Goal: Information Seeking & Learning: Learn about a topic

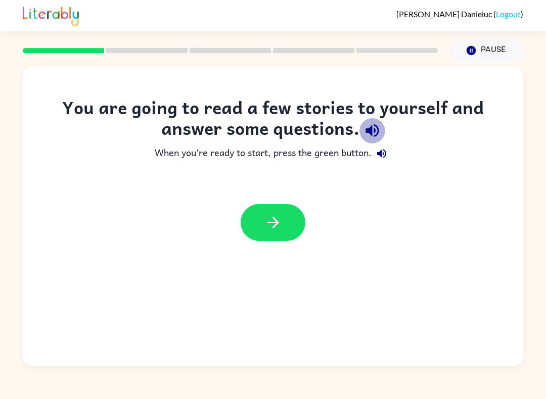
click at [377, 129] on icon "button" at bounding box center [371, 130] width 13 height 13
click at [384, 154] on icon "button" at bounding box center [381, 153] width 9 height 9
click at [256, 222] on button "button" at bounding box center [273, 222] width 65 height 37
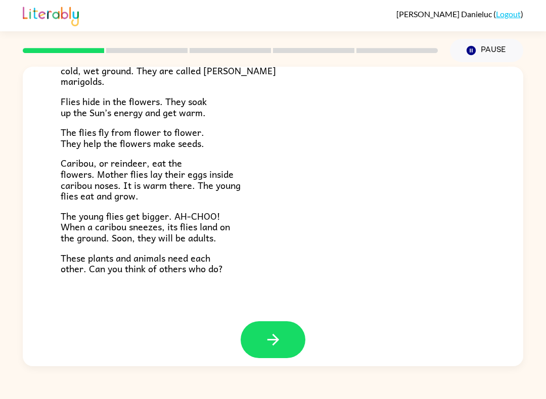
scroll to position [190, 0]
click at [530, 2] on div "[PERSON_NAME] ( Logout )" at bounding box center [273, 15] width 546 height 31
click at [272, 337] on icon "button" at bounding box center [273, 341] width 18 height 18
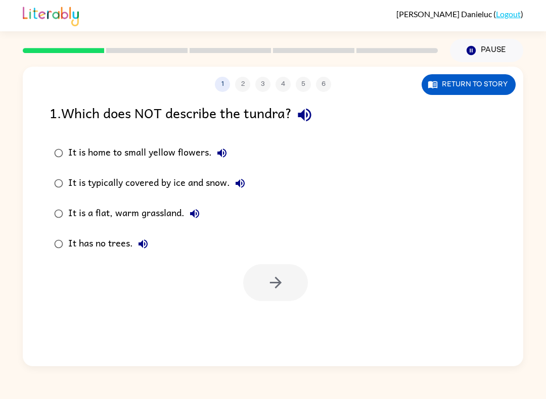
click at [313, 110] on icon "button" at bounding box center [305, 115] width 18 height 18
click at [231, 145] on div "It is home to small yellow flowers." at bounding box center [150, 153] width 164 height 20
click at [222, 146] on button "It is home to small yellow flowers." at bounding box center [222, 153] width 20 height 20
click at [249, 178] on button "It is typically covered by ice and snow." at bounding box center [240, 183] width 20 height 20
click at [209, 213] on label "It is a flat, warm grassland." at bounding box center [149, 214] width 211 height 30
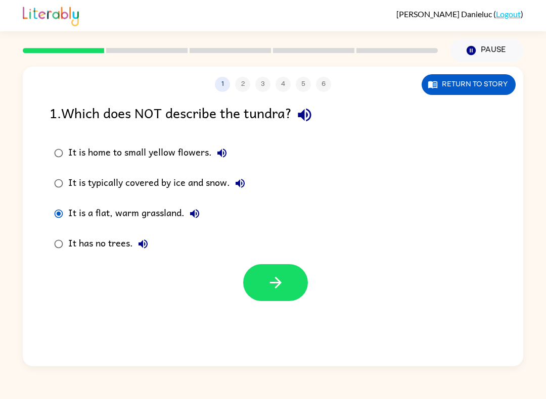
click at [207, 210] on label "It is a flat, warm grassland." at bounding box center [149, 214] width 211 height 30
click at [202, 205] on div "It is a flat, warm grassland." at bounding box center [136, 214] width 136 height 20
click at [198, 212] on icon "button" at bounding box center [194, 213] width 9 height 9
click at [146, 243] on icon "button" at bounding box center [142, 244] width 9 height 9
click at [201, 216] on icon "button" at bounding box center [195, 214] width 12 height 12
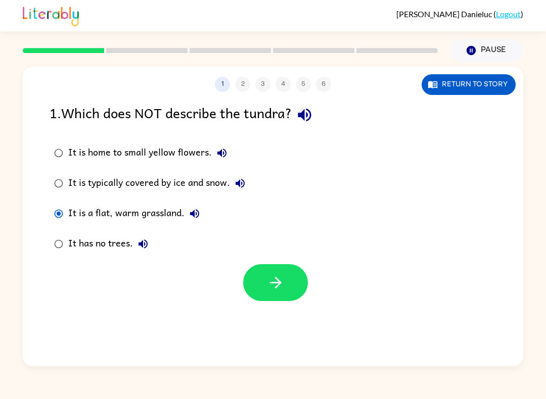
click at [245, 179] on icon "button" at bounding box center [240, 183] width 12 height 12
click at [225, 150] on icon "button" at bounding box center [222, 153] width 12 height 12
click at [176, 150] on div "It is home to small yellow flowers." at bounding box center [150, 153] width 164 height 20
click at [282, 277] on icon "button" at bounding box center [276, 283] width 18 height 18
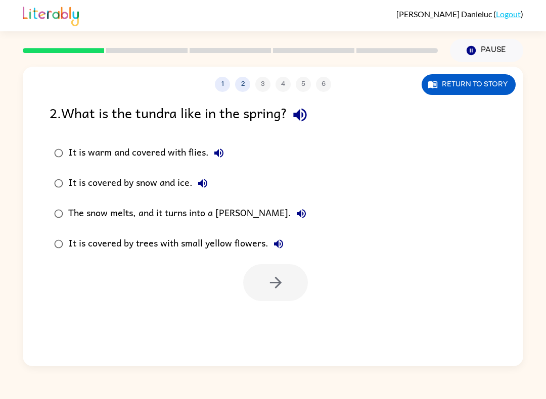
click at [306, 116] on icon "button" at bounding box center [299, 115] width 13 height 13
click at [220, 149] on icon "button" at bounding box center [219, 153] width 12 height 12
click at [213, 184] on button "It is covered by snow and ice." at bounding box center [203, 183] width 20 height 20
click at [291, 217] on button "The snow melts, and it turns into a [PERSON_NAME]." at bounding box center [301, 214] width 20 height 20
click at [281, 240] on icon "button" at bounding box center [278, 244] width 12 height 12
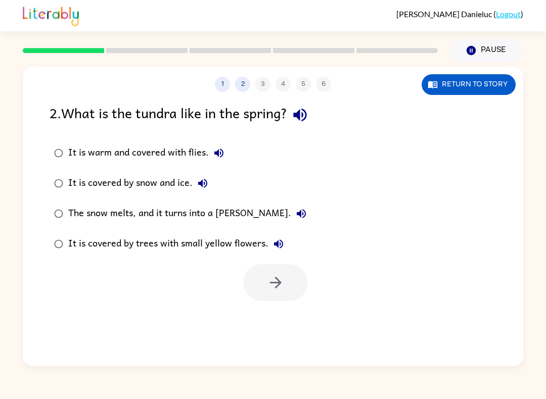
click at [291, 206] on button "The snow melts, and it turns into a [PERSON_NAME]." at bounding box center [301, 214] width 20 height 20
click at [234, 208] on div "The snow melts, and it turns into a [PERSON_NAME]." at bounding box center [189, 214] width 243 height 20
click at [285, 276] on button "button" at bounding box center [275, 282] width 65 height 37
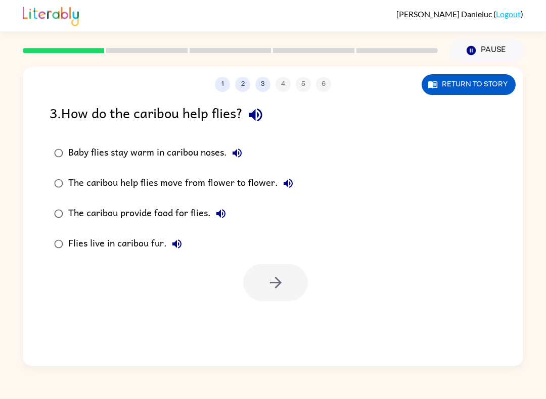
click at [238, 155] on icon "button" at bounding box center [237, 153] width 12 height 12
click at [263, 116] on icon "button" at bounding box center [256, 115] width 18 height 18
click at [245, 146] on button "Baby flies stay warm in caribou noses." at bounding box center [237, 153] width 20 height 20
click at [245, 150] on button "Baby flies stay warm in caribou noses." at bounding box center [237, 153] width 20 height 20
click at [437, 5] on div "[PERSON_NAME] ( Logout )" at bounding box center [273, 15] width 500 height 31
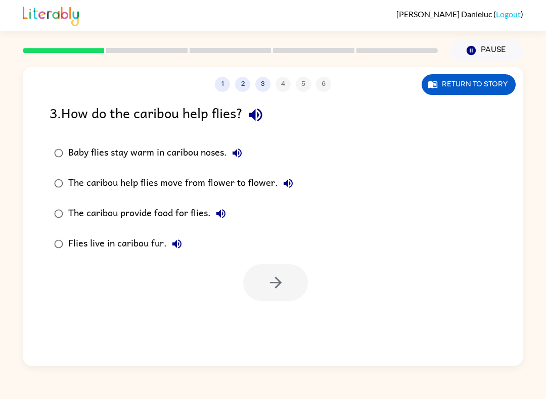
click at [288, 178] on icon "button" at bounding box center [288, 183] width 12 height 12
click at [225, 214] on icon "button" at bounding box center [220, 213] width 9 height 9
click at [179, 239] on icon "button" at bounding box center [177, 244] width 12 height 12
click at [139, 240] on div "Flies live in caribou fur." at bounding box center [127, 244] width 119 height 20
click at [278, 274] on button "button" at bounding box center [275, 282] width 65 height 37
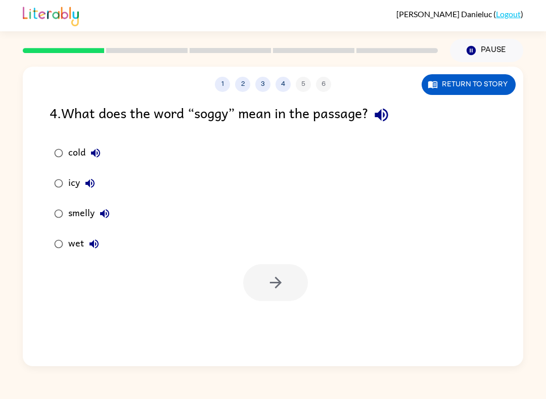
click at [394, 121] on button "button" at bounding box center [381, 115] width 26 height 26
click at [389, 118] on icon "button" at bounding box center [381, 115] width 18 height 18
click at [388, 119] on icon "button" at bounding box center [381, 115] width 18 height 18
click at [100, 151] on icon "button" at bounding box center [95, 153] width 12 height 12
click at [90, 178] on icon "button" at bounding box center [90, 183] width 12 height 12
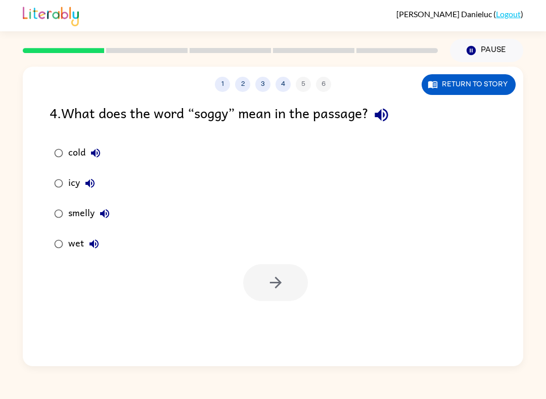
click at [114, 209] on button "smelly" at bounding box center [105, 214] width 20 height 20
click at [102, 242] on button "wet" at bounding box center [94, 244] width 20 height 20
click at [78, 243] on div "wet" at bounding box center [86, 244] width 36 height 20
click at [267, 286] on icon "button" at bounding box center [276, 283] width 18 height 18
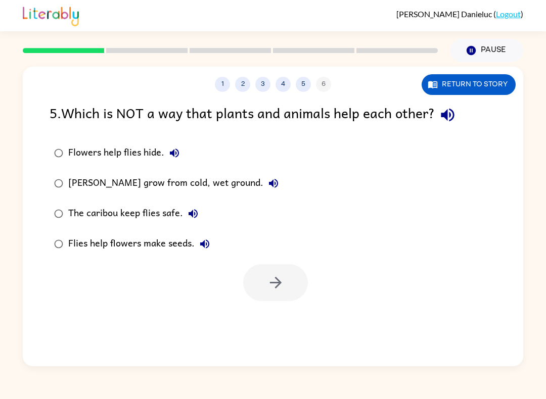
click at [450, 111] on icon "button" at bounding box center [447, 115] width 13 height 13
click at [175, 149] on icon "button" at bounding box center [174, 153] width 12 height 12
click at [272, 181] on icon "button" at bounding box center [273, 183] width 9 height 9
click at [196, 209] on icon "button" at bounding box center [193, 214] width 12 height 12
click at [201, 247] on icon "button" at bounding box center [205, 244] width 12 height 12
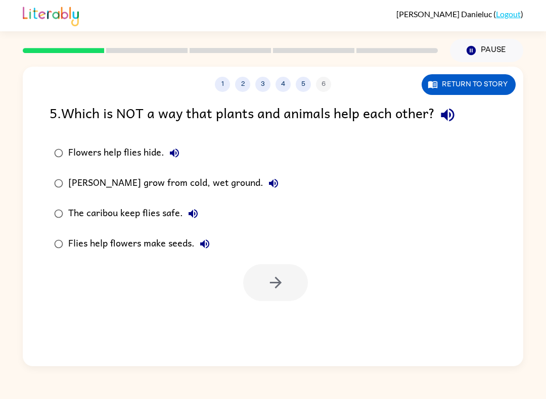
click at [163, 243] on div "Flies help flowers make seeds." at bounding box center [141, 244] width 147 height 20
click at [290, 287] on button "button" at bounding box center [275, 282] width 65 height 37
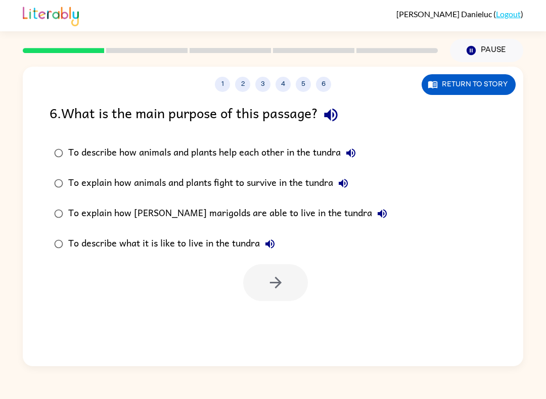
click at [334, 113] on icon "button" at bounding box center [330, 115] width 13 height 13
click at [357, 151] on icon "button" at bounding box center [351, 153] width 12 height 12
click at [345, 181] on icon "button" at bounding box center [343, 183] width 9 height 9
click at [376, 208] on icon "button" at bounding box center [382, 214] width 12 height 12
click at [269, 240] on icon "button" at bounding box center [270, 244] width 12 height 12
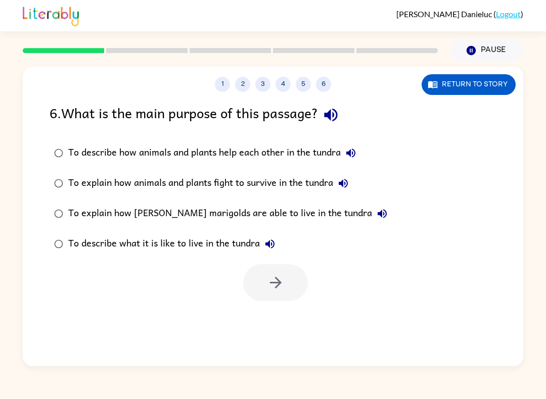
click at [344, 181] on icon "button" at bounding box center [343, 183] width 12 height 12
click at [352, 153] on icon "button" at bounding box center [350, 153] width 9 height 9
click at [351, 156] on icon "button" at bounding box center [350, 153] width 9 height 9
click at [247, 150] on div "To describe how animals and plants help each other in the tundra" at bounding box center [214, 153] width 293 height 20
click at [282, 275] on icon "button" at bounding box center [276, 283] width 18 height 18
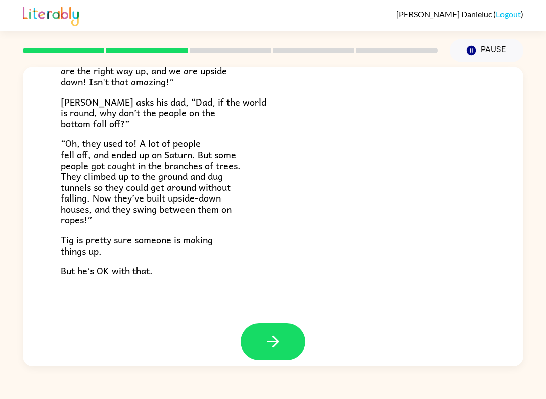
scroll to position [273, 0]
click at [285, 340] on button "button" at bounding box center [273, 342] width 65 height 37
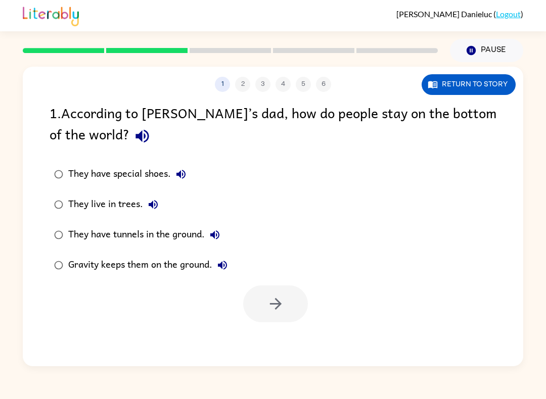
click at [133, 138] on icon "button" at bounding box center [142, 136] width 18 height 18
click at [182, 170] on icon "button" at bounding box center [181, 174] width 12 height 12
click at [155, 204] on icon "button" at bounding box center [153, 205] width 12 height 12
click at [220, 227] on button "They have tunnels in the ground." at bounding box center [215, 235] width 20 height 20
click at [223, 258] on button "Gravity keeps them on the ground." at bounding box center [222, 265] width 20 height 20
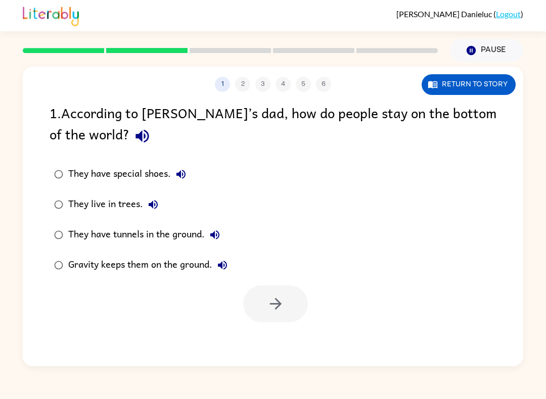
click at [221, 240] on icon "button" at bounding box center [215, 235] width 12 height 12
click at [157, 200] on icon "button" at bounding box center [153, 205] width 12 height 12
click at [132, 201] on div "They live in trees." at bounding box center [115, 205] width 95 height 20
click at [280, 299] on icon "button" at bounding box center [276, 304] width 18 height 18
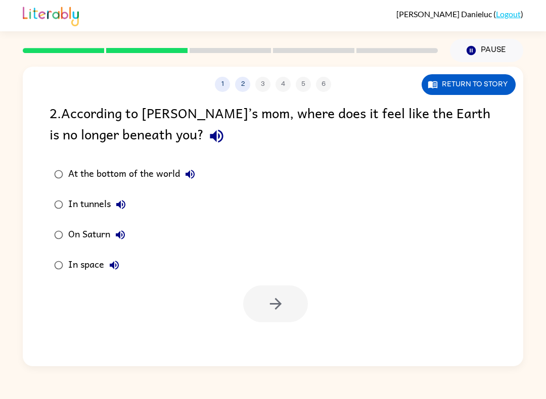
click at [208, 128] on icon "button" at bounding box center [217, 136] width 18 height 18
click at [194, 166] on button "At the bottom of the world" at bounding box center [190, 174] width 20 height 20
click at [126, 205] on icon "button" at bounding box center [121, 205] width 12 height 12
click at [124, 230] on icon "button" at bounding box center [120, 235] width 12 height 12
click at [120, 263] on icon "button" at bounding box center [114, 265] width 12 height 12
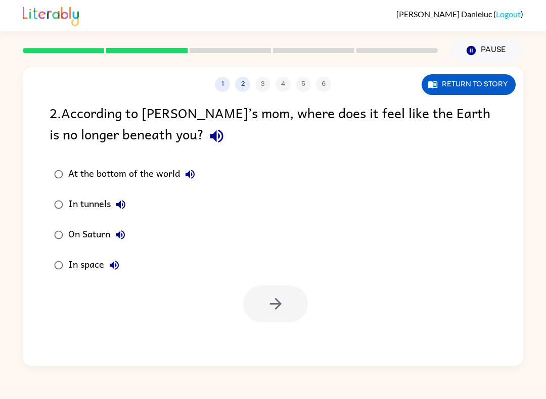
click at [96, 269] on div "In space" at bounding box center [96, 265] width 56 height 20
click at [271, 296] on icon "button" at bounding box center [276, 304] width 18 height 18
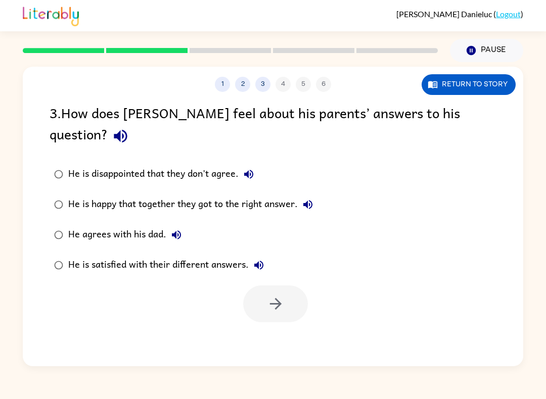
click at [129, 127] on icon "button" at bounding box center [121, 136] width 18 height 18
click at [258, 164] on div "He is disappointed that they don't agree." at bounding box center [163, 174] width 191 height 20
click at [241, 164] on button "He is disappointed that they don't agree." at bounding box center [249, 174] width 20 height 20
click at [252, 170] on icon "button" at bounding box center [248, 174] width 9 height 9
click at [248, 168] on icon "button" at bounding box center [249, 174] width 12 height 12
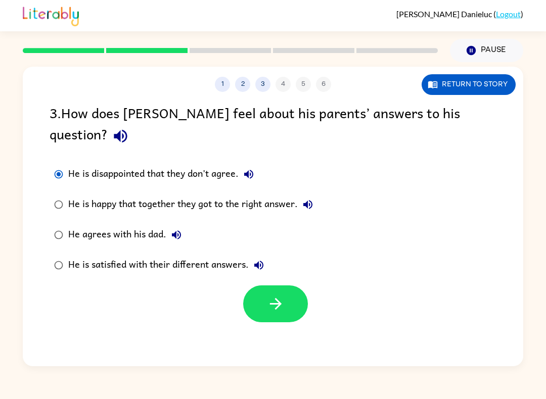
click at [307, 200] on icon "button" at bounding box center [307, 204] width 9 height 9
click at [185, 225] on div "He agrees with his dad." at bounding box center [127, 235] width 118 height 20
click at [176, 229] on icon "button" at bounding box center [176, 235] width 12 height 12
click at [257, 259] on icon "button" at bounding box center [259, 265] width 12 height 12
click at [261, 286] on button "button" at bounding box center [275, 304] width 65 height 37
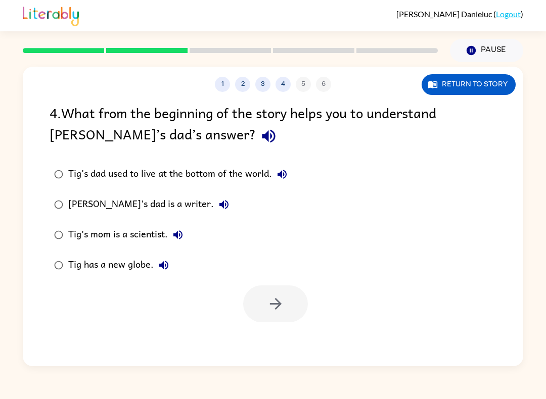
click at [262, 132] on icon "button" at bounding box center [268, 136] width 13 height 13
click at [280, 177] on icon "button" at bounding box center [281, 174] width 9 height 9
click at [219, 204] on icon "button" at bounding box center [223, 204] width 9 height 9
click at [177, 236] on icon "button" at bounding box center [177, 234] width 9 height 9
click at [164, 264] on icon "button" at bounding box center [164, 265] width 12 height 12
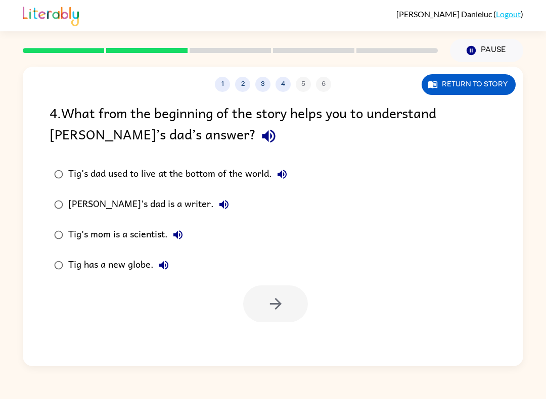
click at [110, 231] on div "Tig's mom is a scientist." at bounding box center [128, 235] width 120 height 20
click at [218, 200] on icon "button" at bounding box center [224, 205] width 12 height 12
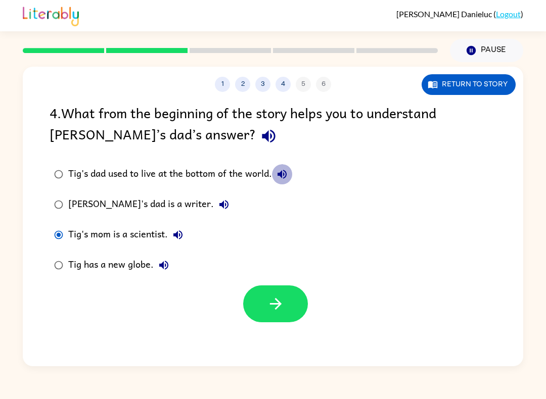
click at [290, 169] on button "Tig's dad used to live at the bottom of the world." at bounding box center [282, 174] width 20 height 20
click at [186, 228] on div "Tig's mom is a scientist." at bounding box center [128, 235] width 120 height 20
click at [178, 230] on icon "button" at bounding box center [178, 235] width 12 height 12
click at [269, 301] on icon "button" at bounding box center [276, 304] width 18 height 18
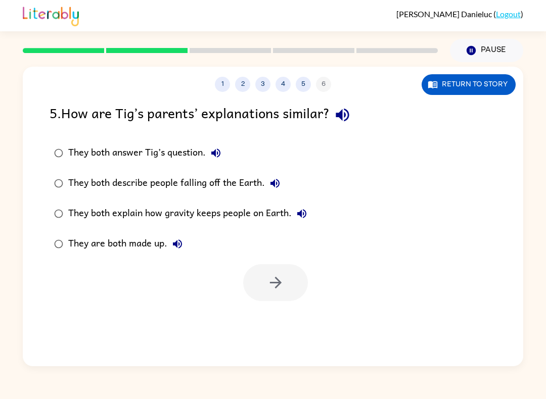
click at [346, 107] on icon "button" at bounding box center [343, 115] width 18 height 18
click at [221, 156] on icon "button" at bounding box center [216, 153] width 12 height 12
click at [269, 180] on icon "button" at bounding box center [275, 183] width 12 height 12
click at [305, 221] on button "They both explain how gravity keeps people on Earth." at bounding box center [302, 214] width 20 height 20
click at [181, 248] on icon "button" at bounding box center [177, 244] width 12 height 12
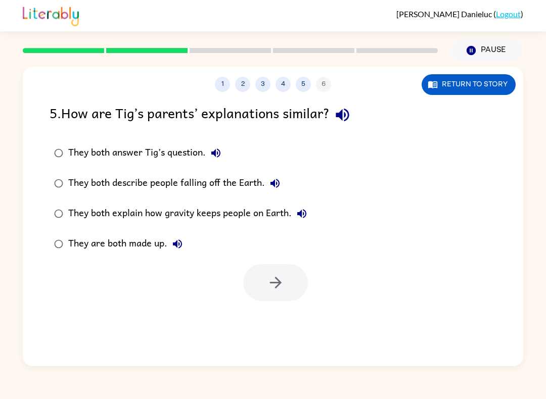
click at [222, 146] on button "They both answer Tig’s question." at bounding box center [216, 153] width 20 height 20
click at [439, 17] on div "[PERSON_NAME] ( Logout )" at bounding box center [273, 15] width 500 height 31
click at [191, 155] on div "They both answer Tig’s question." at bounding box center [147, 153] width 158 height 20
click at [273, 275] on icon "button" at bounding box center [276, 283] width 18 height 18
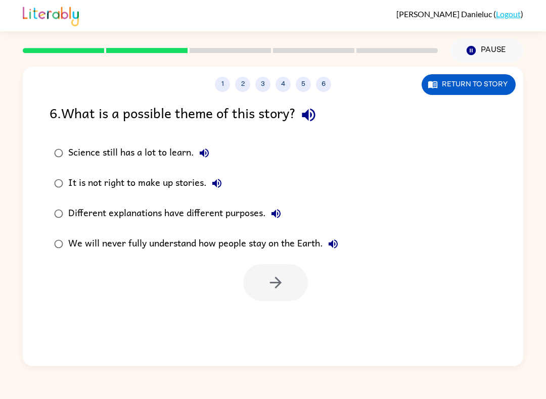
click at [317, 113] on icon "button" at bounding box center [309, 115] width 18 height 18
click at [215, 146] on label "Science still has a lot to learn." at bounding box center [196, 153] width 304 height 30
click at [209, 147] on button "Science still has a lot to learn." at bounding box center [204, 153] width 20 height 20
click at [212, 181] on icon "button" at bounding box center [217, 183] width 12 height 12
click at [281, 212] on icon "button" at bounding box center [276, 214] width 12 height 12
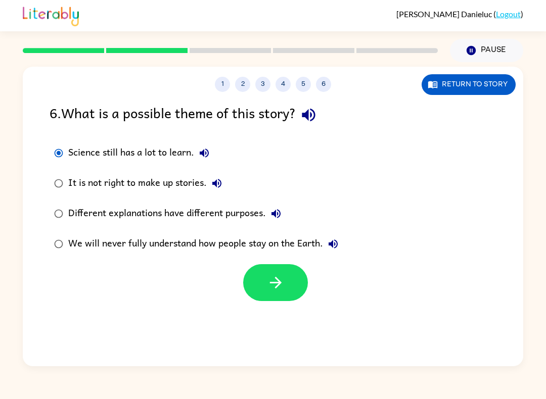
click at [339, 236] on button "We will never fully understand how people stay on the Earth." at bounding box center [333, 244] width 20 height 20
click at [153, 251] on div "We will never fully understand how people stay on the Earth." at bounding box center [205, 244] width 275 height 20
click at [263, 284] on button "button" at bounding box center [275, 282] width 65 height 37
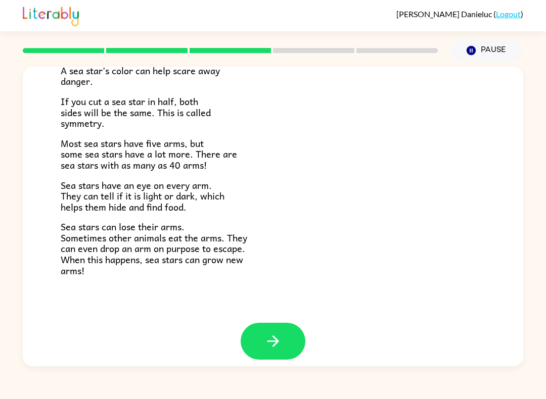
scroll to position [271, 0]
click at [277, 333] on icon "button" at bounding box center [273, 342] width 18 height 18
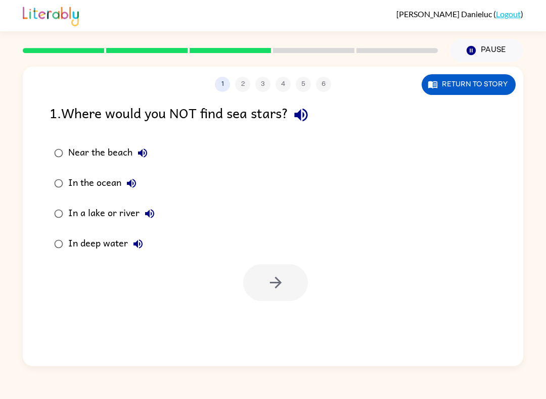
scroll to position [0, 0]
click at [328, 112] on div "1 . Where would you NOT find sea stars?" at bounding box center [273, 115] width 447 height 26
click at [307, 120] on icon "button" at bounding box center [300, 115] width 13 height 13
click at [146, 145] on button "Near the beach" at bounding box center [142, 153] width 20 height 20
click at [133, 178] on icon "button" at bounding box center [131, 183] width 12 height 12
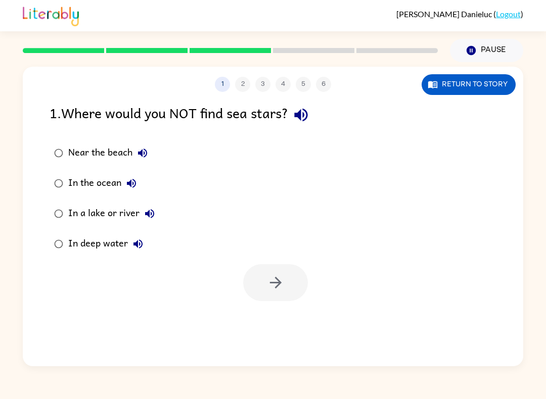
click at [155, 211] on icon "button" at bounding box center [150, 214] width 12 height 12
click at [142, 240] on icon "button" at bounding box center [138, 244] width 12 height 12
click at [148, 213] on icon "button" at bounding box center [149, 213] width 9 height 9
click at [112, 213] on div "In a lake or river" at bounding box center [113, 214] width 91 height 20
click at [267, 275] on icon "button" at bounding box center [276, 283] width 18 height 18
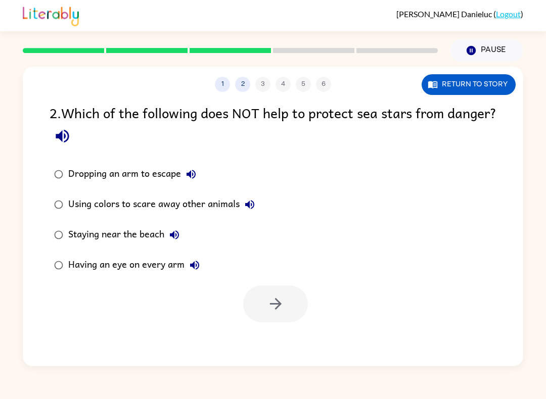
click at [71, 144] on icon "button" at bounding box center [63, 136] width 18 height 18
click at [71, 135] on icon "button" at bounding box center [63, 136] width 18 height 18
click at [71, 141] on icon "button" at bounding box center [63, 136] width 18 height 18
click at [71, 143] on icon "button" at bounding box center [63, 136] width 18 height 18
click at [71, 136] on icon "button" at bounding box center [63, 136] width 18 height 18
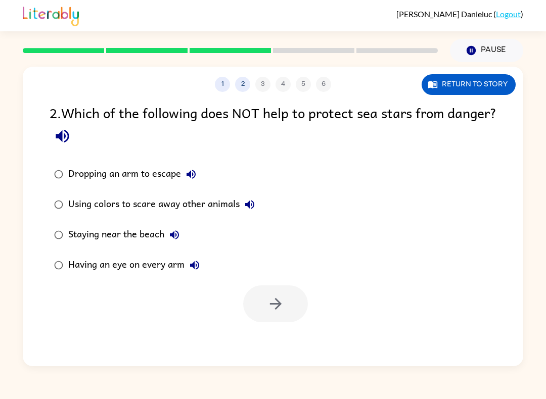
click at [71, 135] on icon "button" at bounding box center [63, 136] width 18 height 18
click at [71, 140] on icon "button" at bounding box center [63, 136] width 18 height 18
click at [69, 134] on icon "button" at bounding box center [62, 136] width 13 height 13
click at [71, 138] on icon "button" at bounding box center [63, 136] width 18 height 18
click at [69, 136] on icon "button" at bounding box center [62, 136] width 13 height 13
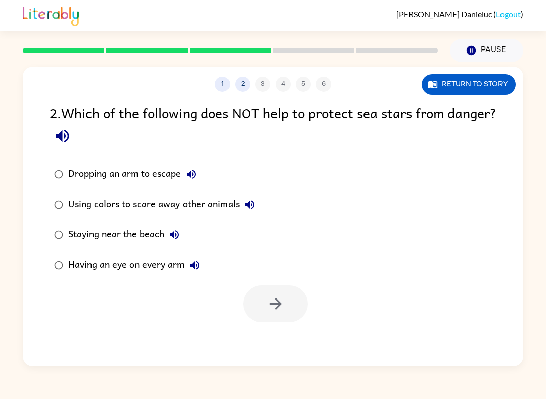
click at [69, 132] on icon "button" at bounding box center [62, 136] width 13 height 13
click at [69, 137] on icon "button" at bounding box center [62, 136] width 13 height 13
click at [194, 172] on icon "button" at bounding box center [191, 174] width 12 height 12
click at [254, 206] on icon "button" at bounding box center [249, 204] width 9 height 9
click at [174, 229] on button "Staying near the beach" at bounding box center [174, 235] width 20 height 20
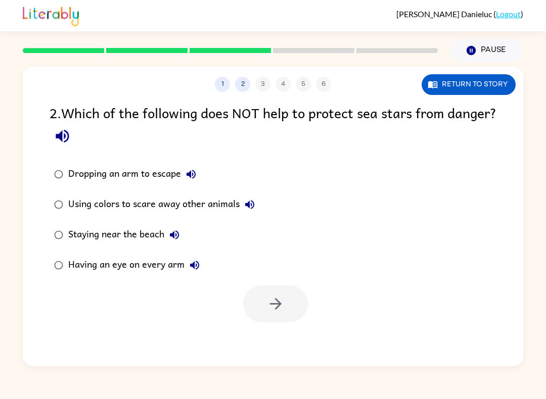
click at [193, 265] on icon "button" at bounding box center [194, 265] width 9 height 9
click at [191, 172] on icon "button" at bounding box center [190, 174] width 9 height 9
click at [193, 176] on icon "button" at bounding box center [190, 174] width 9 height 9
click at [187, 173] on icon "button" at bounding box center [191, 174] width 12 height 12
click at [194, 263] on icon "button" at bounding box center [195, 265] width 12 height 12
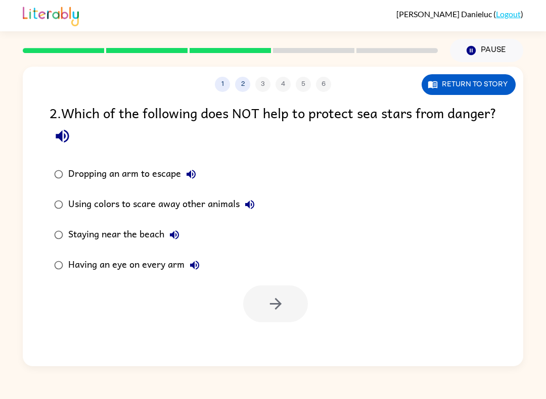
click at [159, 256] on div "Having an eye on every arm" at bounding box center [136, 265] width 136 height 20
click at [267, 301] on icon "button" at bounding box center [276, 304] width 18 height 18
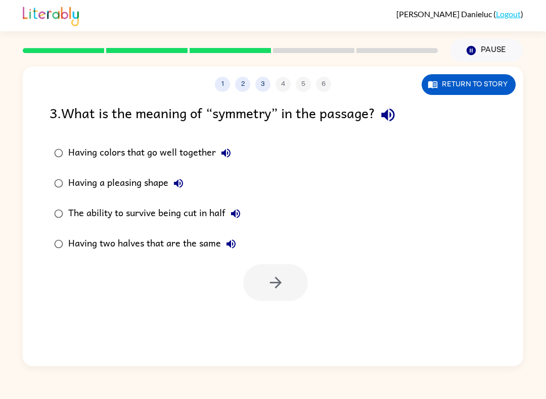
click at [387, 115] on icon "button" at bounding box center [387, 115] width 13 height 13
click at [223, 150] on icon "button" at bounding box center [226, 153] width 12 height 12
click at [184, 184] on icon "button" at bounding box center [178, 183] width 12 height 12
click at [237, 214] on icon "button" at bounding box center [235, 214] width 12 height 12
click at [240, 238] on button "Having two halves that are the same" at bounding box center [231, 244] width 20 height 20
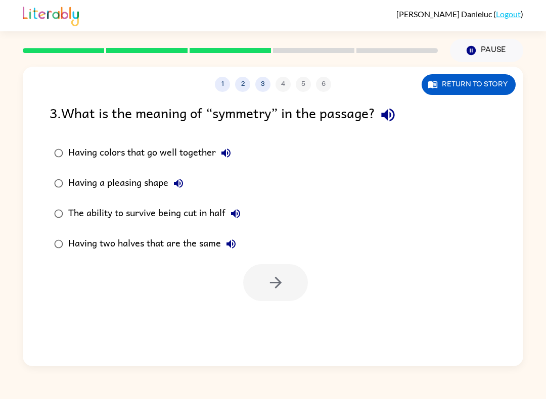
click at [200, 211] on div "The ability to survive being cut in half" at bounding box center [156, 214] width 177 height 20
click at [280, 270] on button "button" at bounding box center [275, 282] width 65 height 37
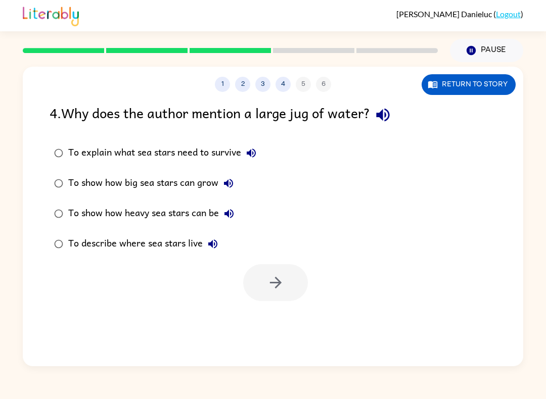
click at [385, 114] on icon "button" at bounding box center [382, 115] width 13 height 13
click at [253, 153] on icon "button" at bounding box center [251, 153] width 12 height 12
click at [226, 181] on icon "button" at bounding box center [228, 183] width 12 height 12
click at [231, 212] on icon "button" at bounding box center [229, 214] width 12 height 12
click at [216, 245] on icon "button" at bounding box center [212, 244] width 9 height 9
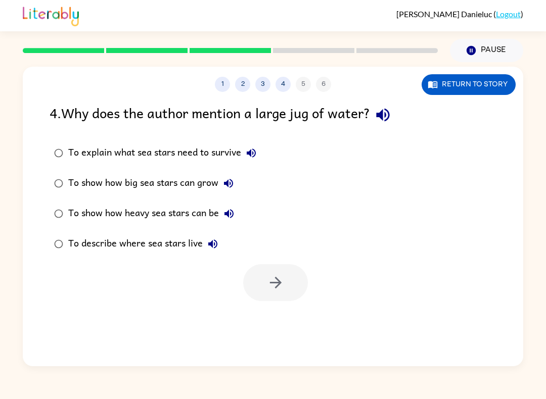
click at [178, 233] on label "To describe where sea stars live" at bounding box center [155, 244] width 222 height 30
click at [278, 278] on icon "button" at bounding box center [276, 283] width 18 height 18
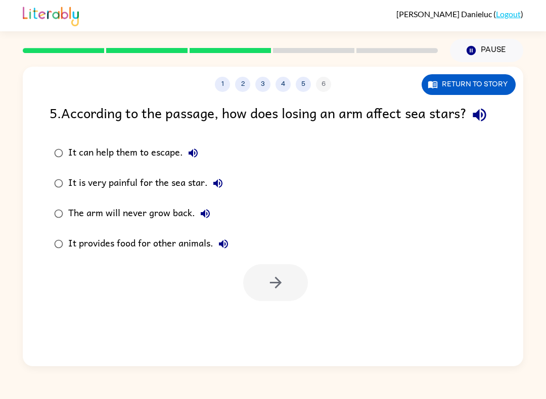
click at [471, 124] on icon "button" at bounding box center [480, 115] width 18 height 18
click at [193, 159] on icon "button" at bounding box center [193, 153] width 12 height 12
click at [218, 188] on icon "button" at bounding box center [217, 183] width 9 height 9
click at [204, 218] on icon "button" at bounding box center [205, 213] width 9 height 9
click at [223, 250] on icon "button" at bounding box center [223, 244] width 12 height 12
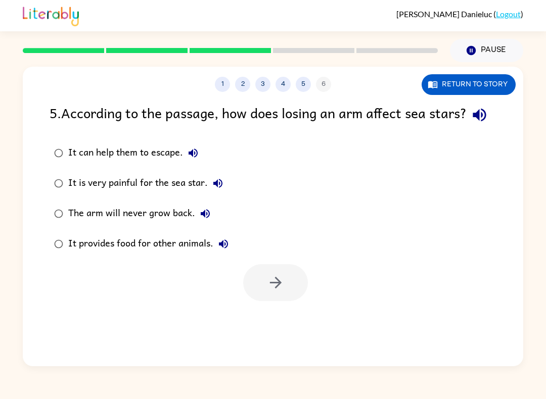
click at [172, 254] on div "It provides food for other animals." at bounding box center [150, 244] width 165 height 20
click at [264, 296] on button "button" at bounding box center [275, 282] width 65 height 37
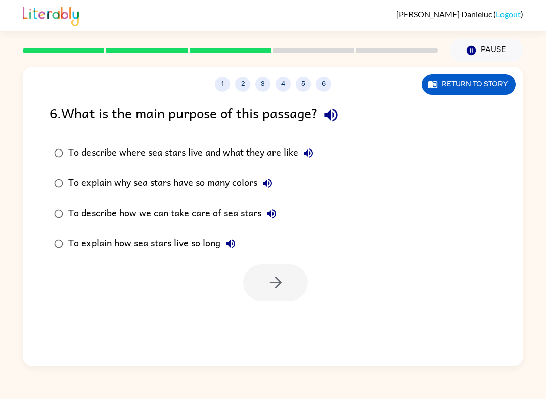
click at [333, 114] on icon "button" at bounding box center [330, 115] width 13 height 13
click at [303, 153] on icon "button" at bounding box center [308, 153] width 12 height 12
click at [266, 184] on icon "button" at bounding box center [267, 183] width 9 height 9
click at [269, 212] on icon "button" at bounding box center [271, 214] width 12 height 12
click at [236, 250] on icon "button" at bounding box center [230, 244] width 12 height 12
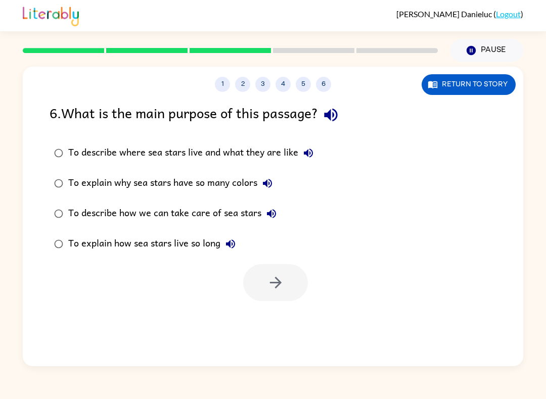
click at [189, 209] on div "To describe how we can take care of sea stars" at bounding box center [174, 214] width 213 height 20
click at [265, 277] on button "button" at bounding box center [275, 282] width 65 height 37
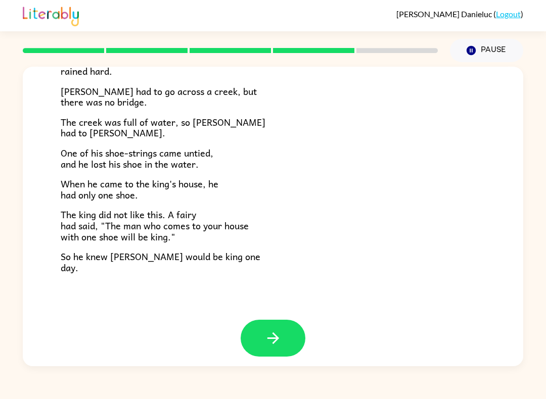
scroll to position [156, 0]
click at [281, 330] on icon "button" at bounding box center [273, 339] width 18 height 18
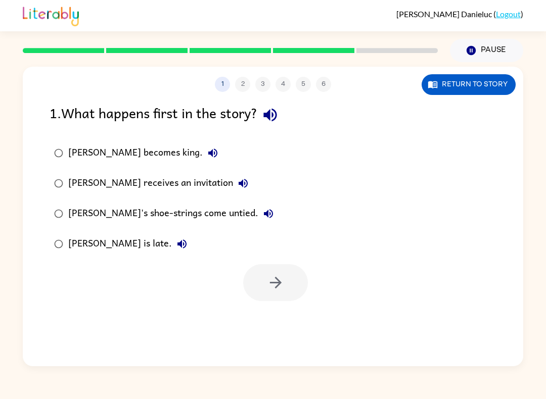
click at [273, 112] on icon "button" at bounding box center [269, 115] width 13 height 13
click at [208, 155] on icon "button" at bounding box center [212, 153] width 9 height 9
click at [239, 183] on icon "button" at bounding box center [243, 183] width 9 height 9
click at [264, 211] on icon "button" at bounding box center [268, 213] width 9 height 9
click at [176, 242] on icon "button" at bounding box center [182, 244] width 12 height 12
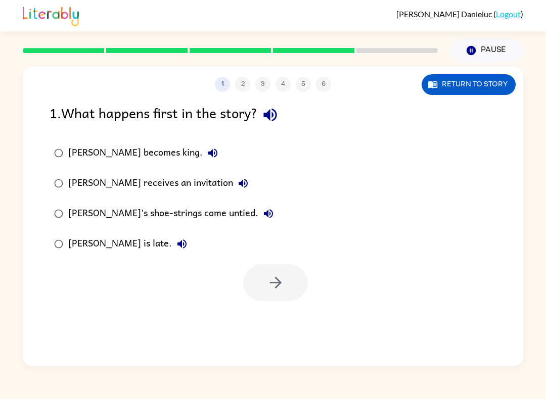
click at [171, 214] on div "[PERSON_NAME]'s shoe-strings come untied." at bounding box center [173, 214] width 210 height 20
click at [268, 282] on icon "button" at bounding box center [276, 283] width 18 height 18
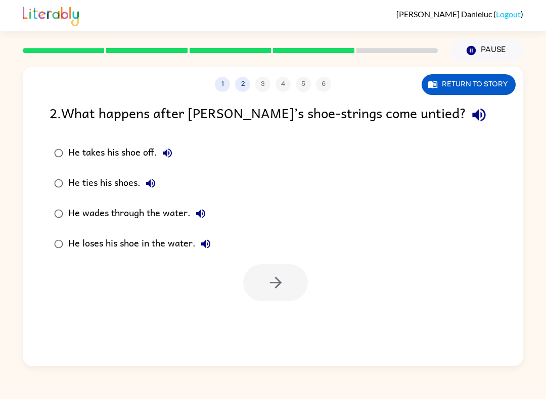
click at [466, 119] on button "button" at bounding box center [479, 115] width 26 height 26
click at [172, 150] on icon "button" at bounding box center [167, 153] width 12 height 12
click at [156, 178] on icon "button" at bounding box center [151, 183] width 12 height 12
click at [203, 208] on button "He wades through the water." at bounding box center [201, 214] width 20 height 20
click at [209, 243] on icon "button" at bounding box center [206, 244] width 12 height 12
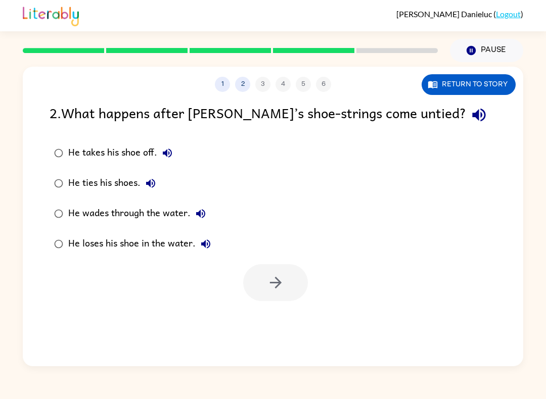
click at [166, 111] on div "2 . What happens after [PERSON_NAME]’s shoe-strings come untied?" at bounding box center [273, 115] width 447 height 26
click at [170, 149] on icon "button" at bounding box center [167, 153] width 12 height 12
click at [210, 246] on icon "button" at bounding box center [205, 244] width 9 height 9
click at [165, 246] on div "He loses his shoe in the water." at bounding box center [142, 244] width 148 height 20
click at [285, 275] on button "button" at bounding box center [275, 282] width 65 height 37
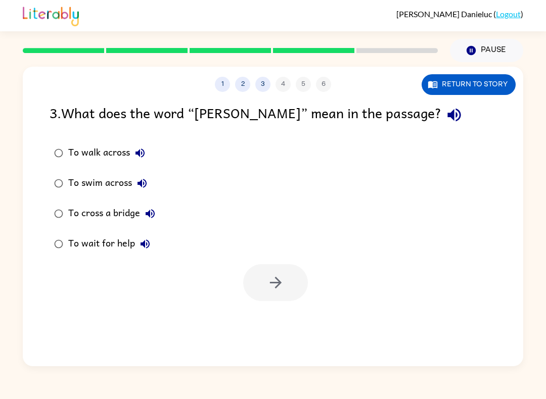
click at [445, 124] on icon "button" at bounding box center [454, 115] width 18 height 18
click at [139, 153] on icon "button" at bounding box center [139, 153] width 9 height 9
click at [145, 184] on icon "button" at bounding box center [142, 183] width 12 height 12
click at [150, 209] on icon "button" at bounding box center [150, 214] width 12 height 12
click at [148, 242] on icon "button" at bounding box center [145, 244] width 9 height 9
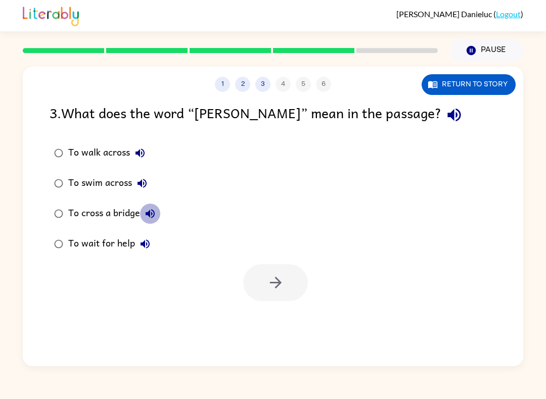
click at [157, 207] on button "To cross a bridge" at bounding box center [150, 214] width 20 height 20
click at [145, 179] on icon "button" at bounding box center [142, 183] width 12 height 12
click at [141, 146] on button "To walk across" at bounding box center [140, 153] width 20 height 20
click at [110, 180] on div "To swim across" at bounding box center [110, 183] width 84 height 20
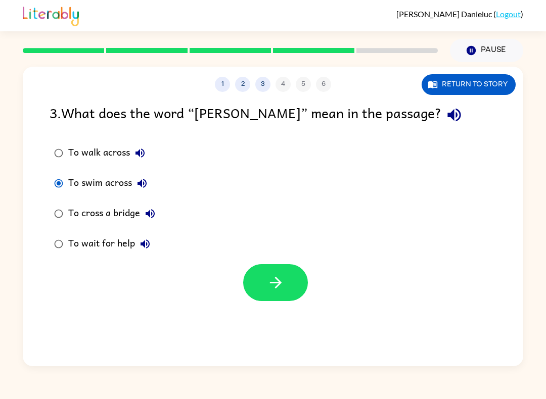
click at [264, 271] on button "button" at bounding box center [275, 282] width 65 height 37
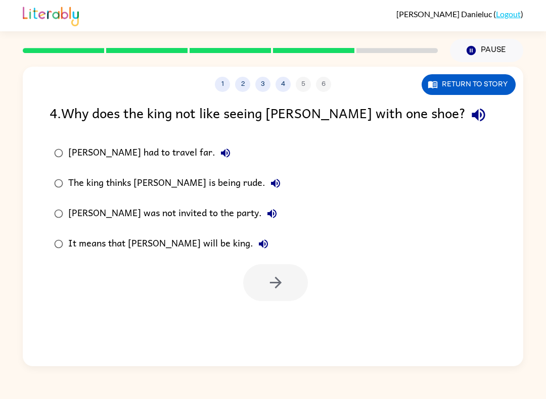
click at [470, 112] on icon "button" at bounding box center [479, 115] width 18 height 18
click at [219, 151] on icon "button" at bounding box center [225, 153] width 12 height 12
click at [269, 183] on icon "button" at bounding box center [275, 183] width 12 height 12
click at [266, 214] on icon "button" at bounding box center [272, 214] width 12 height 12
click at [257, 242] on icon "button" at bounding box center [263, 244] width 12 height 12
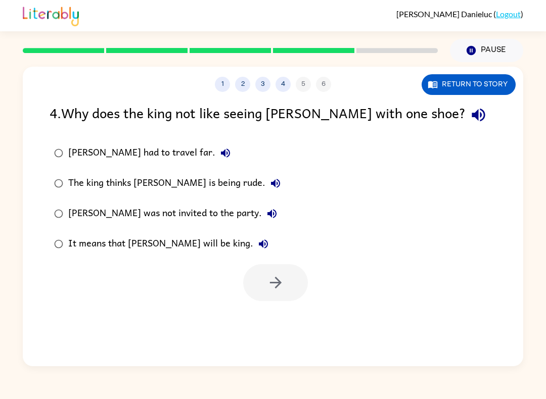
click at [265, 177] on button "The king thinks [PERSON_NAME] is being rude." at bounding box center [275, 183] width 20 height 20
click at [126, 179] on div "The king thinks [PERSON_NAME] is being rude." at bounding box center [176, 183] width 217 height 20
click at [264, 280] on button "button" at bounding box center [275, 282] width 65 height 37
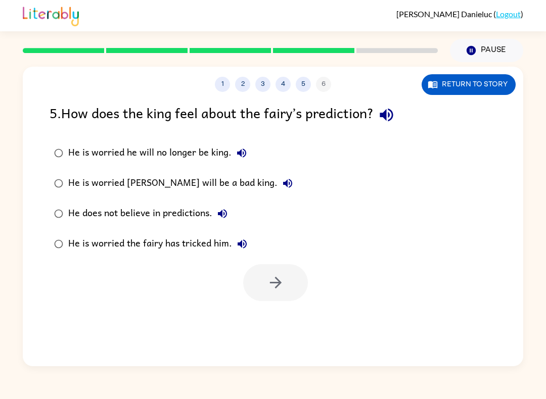
click at [388, 110] on icon "button" at bounding box center [387, 115] width 18 height 18
click at [244, 141] on label "He is worried he will no longer be king." at bounding box center [173, 153] width 259 height 30
click at [246, 148] on icon "button" at bounding box center [242, 153] width 12 height 12
click at [277, 177] on button "He is worried [PERSON_NAME] will be a bad king." at bounding box center [287, 183] width 20 height 20
click at [222, 209] on icon "button" at bounding box center [222, 214] width 12 height 12
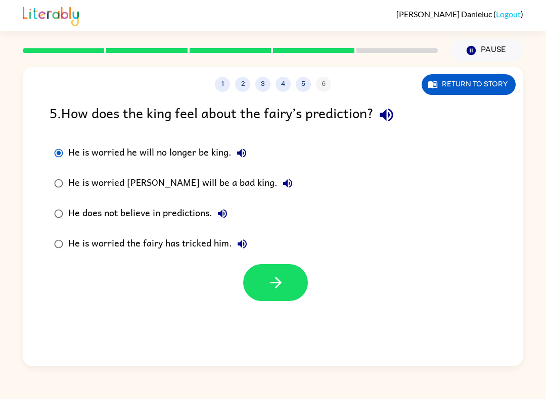
click at [245, 241] on icon "button" at bounding box center [242, 244] width 12 height 12
click at [238, 146] on button "He is worried he will no longer be king." at bounding box center [241, 153] width 20 height 20
click at [266, 275] on button "button" at bounding box center [275, 282] width 65 height 37
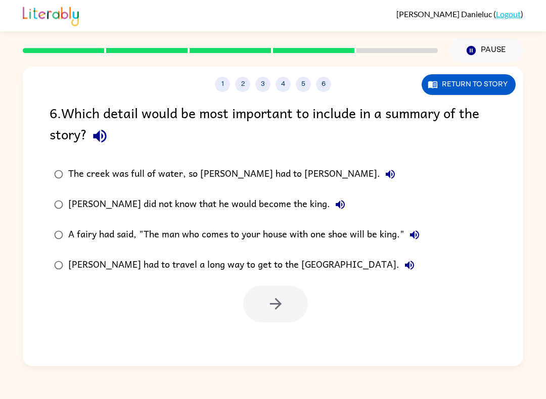
click at [101, 138] on icon "button" at bounding box center [100, 136] width 18 height 18
click at [384, 174] on icon "button" at bounding box center [390, 174] width 12 height 12
click at [334, 200] on icon "button" at bounding box center [340, 205] width 12 height 12
click at [417, 238] on icon "button" at bounding box center [414, 235] width 12 height 12
click at [410, 238] on icon "button" at bounding box center [414, 235] width 12 height 12
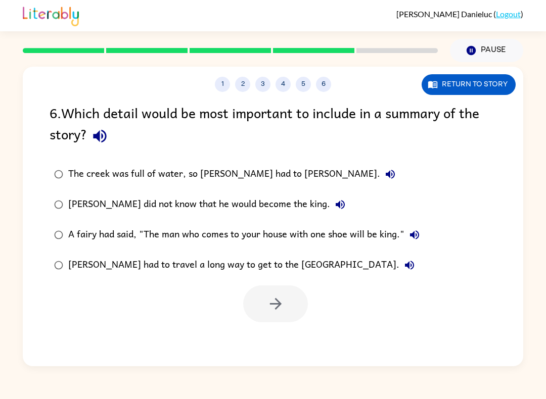
click at [416, 229] on button "A fairy had said, "The man who comes to your house with one shoe will be king."" at bounding box center [414, 235] width 20 height 20
click at [348, 61] on div at bounding box center [230, 50] width 427 height 35
click at [403, 261] on icon "button" at bounding box center [409, 265] width 12 height 12
click at [114, 273] on div "[PERSON_NAME] had to travel a long way to get to the [GEOGRAPHIC_DATA]." at bounding box center [243, 265] width 351 height 20
click at [278, 308] on icon "button" at bounding box center [276, 304] width 18 height 18
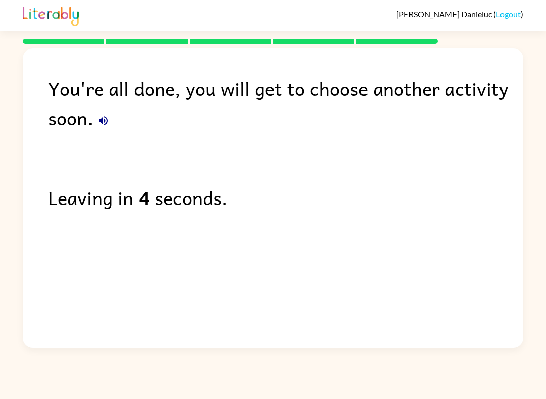
click at [102, 127] on icon "button" at bounding box center [103, 121] width 12 height 12
